Goal: Transaction & Acquisition: Purchase product/service

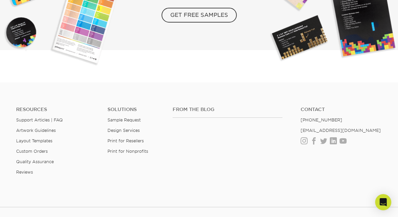
scroll to position [1237, 0]
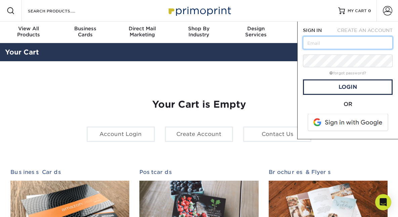
click at [326, 42] on input "text" at bounding box center [348, 42] width 90 height 13
type input "holly@bykids.org"
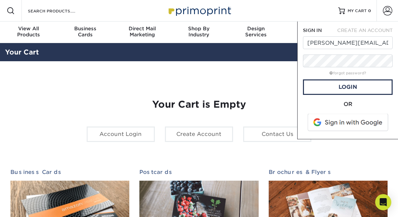
click at [348, 123] on span at bounding box center [349, 122] width 86 height 17
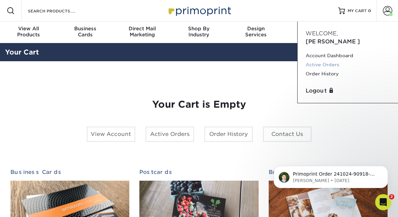
click at [317, 60] on link "Active Orders" at bounding box center [348, 64] width 84 height 9
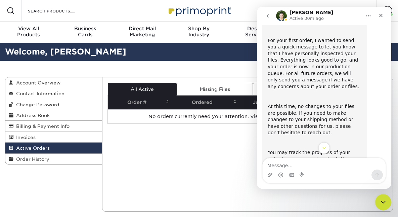
scroll to position [124, 0]
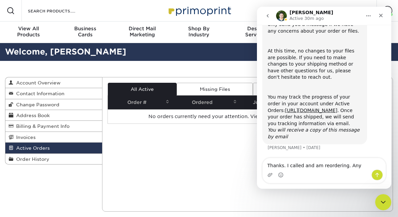
type textarea "Thanks. I called and am reordering. Any disconts>"
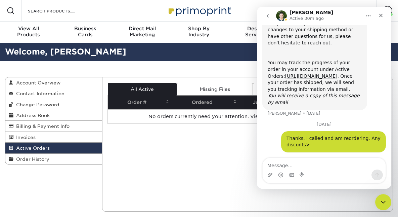
scroll to position [160, 0]
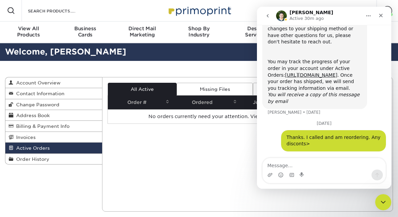
scroll to position [160, 0]
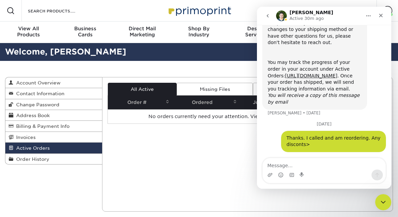
scroll to position [160, 0]
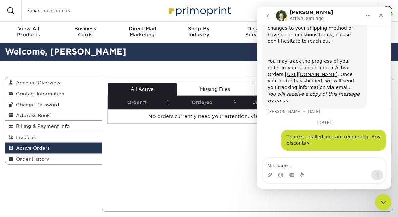
click at [224, 153] on div "Current Orders 0 Active 0 Missing Files" at bounding box center [247, 144] width 291 height 134
click at [98, 71] on div "Active Orders Account Overview Contact Information Change Password Address Book…" at bounding box center [199, 144] width 398 height 167
click at [384, 16] on div "Close" at bounding box center [381, 15] width 12 height 12
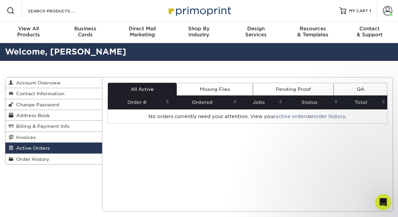
click at [268, 3] on div "Resources Menu Search Products Account Welcome, Holly Account Dashboard Active …" at bounding box center [199, 11] width 398 height 22
click at [366, 10] on span "MY CART" at bounding box center [358, 11] width 19 height 6
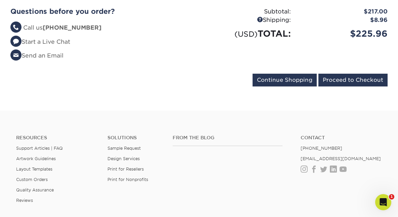
scroll to position [210, 0]
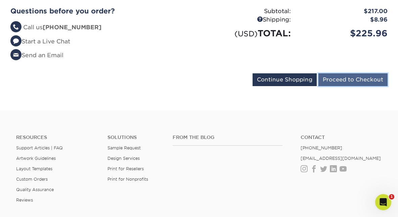
click at [341, 73] on input "Proceed to Checkout" at bounding box center [353, 79] width 69 height 13
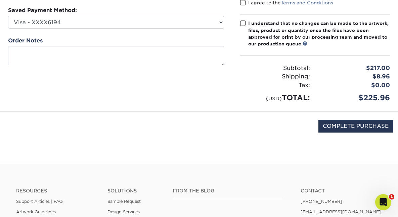
scroll to position [112, 0]
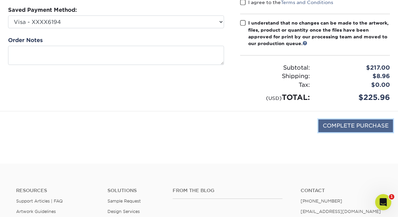
click at [353, 129] on input "COMPLETE PURCHASE" at bounding box center [356, 125] width 75 height 13
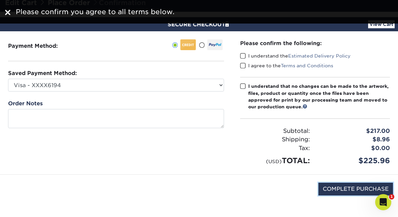
scroll to position [25, 0]
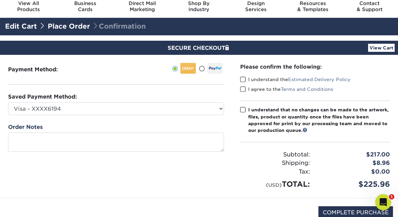
click at [243, 79] on span at bounding box center [243, 79] width 6 height 6
click at [0, 0] on input "I understand the Estimated Delivery Policy" at bounding box center [0, 0] width 0 height 0
click at [243, 91] on span at bounding box center [243, 89] width 6 height 6
click at [0, 0] on input "I agree to the Terms and Conditions" at bounding box center [0, 0] width 0 height 0
click at [243, 110] on span at bounding box center [243, 110] width 6 height 6
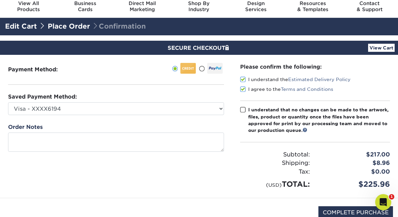
click at [0, 0] on input "I understand that no changes can be made to the artwork, files, product or quan…" at bounding box center [0, 0] width 0 height 0
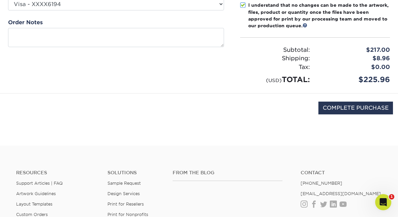
scroll to position [153, 0]
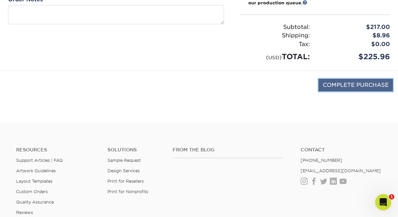
click at [341, 84] on input "COMPLETE PURCHASE" at bounding box center [356, 85] width 75 height 13
type input "COMPLETE PURCHASE"
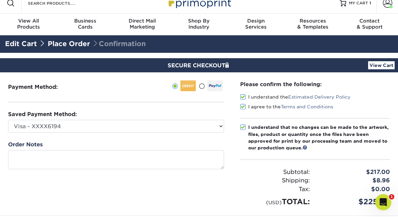
scroll to position [7, 0]
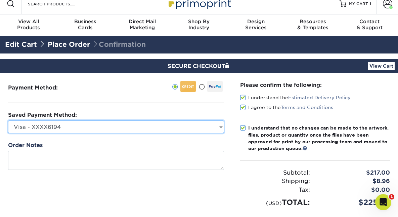
click at [65, 129] on select "Visa - XXXX6194 New Credit Card" at bounding box center [116, 126] width 216 height 13
select select
click at [8, 120] on select "Visa - XXXX6194 New Credit Card" at bounding box center [116, 126] width 216 height 13
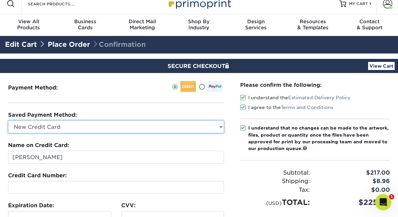
click at [53, 125] on select "Visa - XXXX6194 New Credit Card" at bounding box center [116, 126] width 216 height 13
click at [31, 124] on select "Visa - XXXX6194 New Credit Card" at bounding box center [116, 126] width 216 height 13
click at [8, 120] on select "Visa - XXXX6194 New Credit Card" at bounding box center [116, 126] width 216 height 13
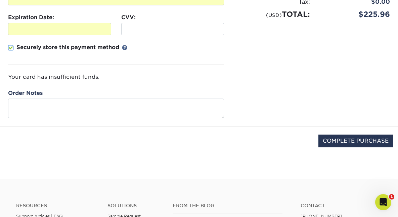
scroll to position [200, 0]
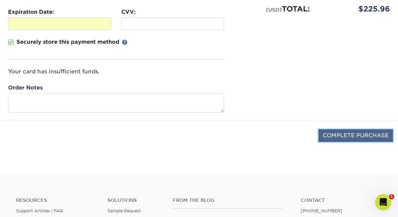
click at [344, 137] on input "COMPLETE PURCHASE" at bounding box center [356, 135] width 75 height 13
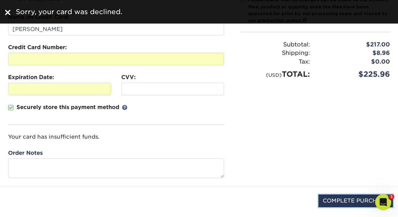
scroll to position [135, 0]
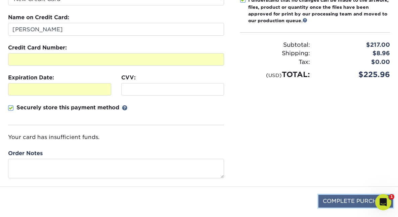
click at [337, 204] on input "COMPLETE PURCHASE" at bounding box center [356, 201] width 75 height 13
type input "PROCESSING, PLEASE WAIT..."
